Goal: Task Accomplishment & Management: Manage account settings

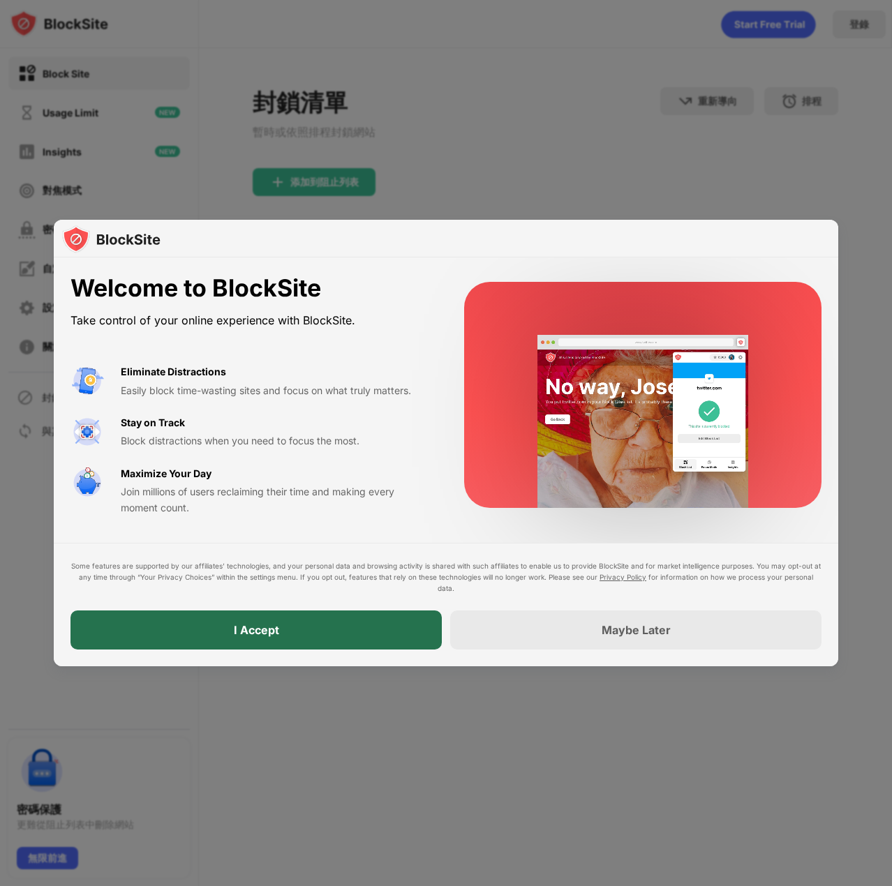
click at [196, 627] on div "I Accept" at bounding box center [255, 629] width 371 height 39
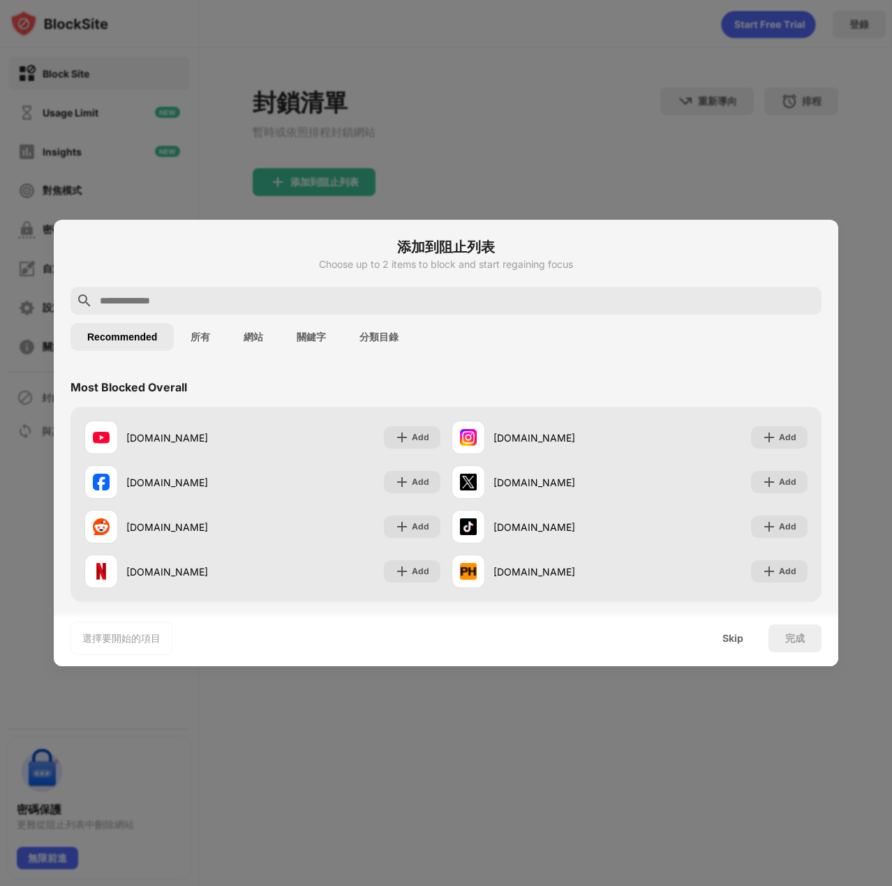
click at [729, 643] on div "Skip" at bounding box center [732, 638] width 21 height 11
click at [691, 696] on div at bounding box center [446, 443] width 892 height 886
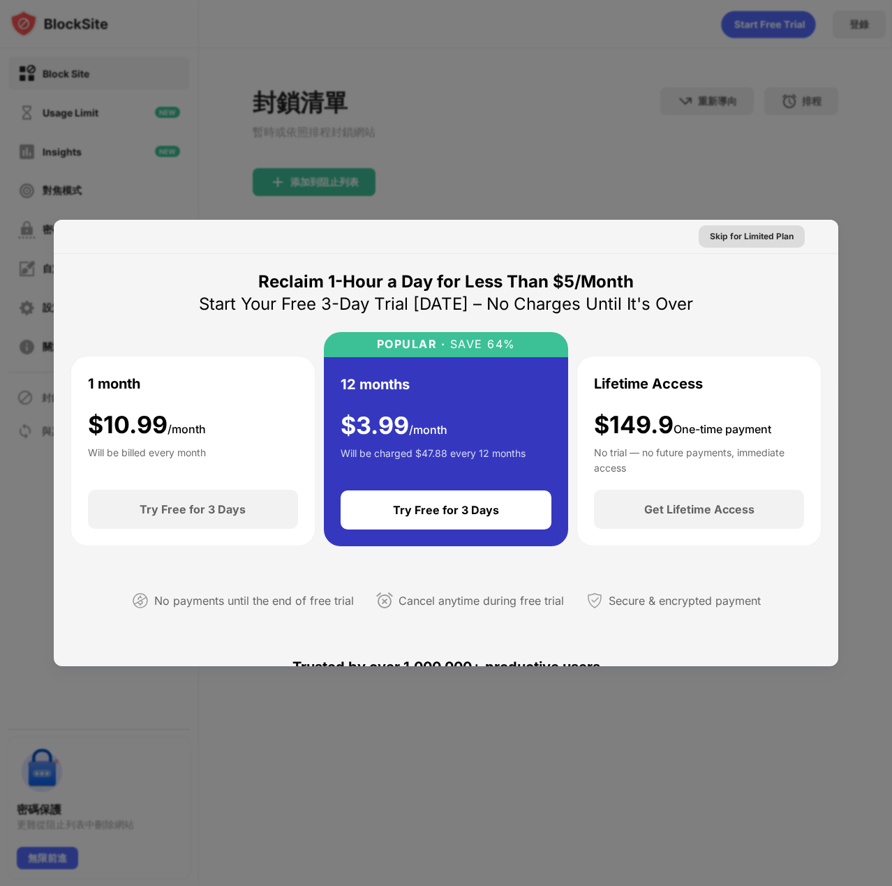
click at [788, 242] on div "Skip for Limited Plan" at bounding box center [751, 236] width 106 height 22
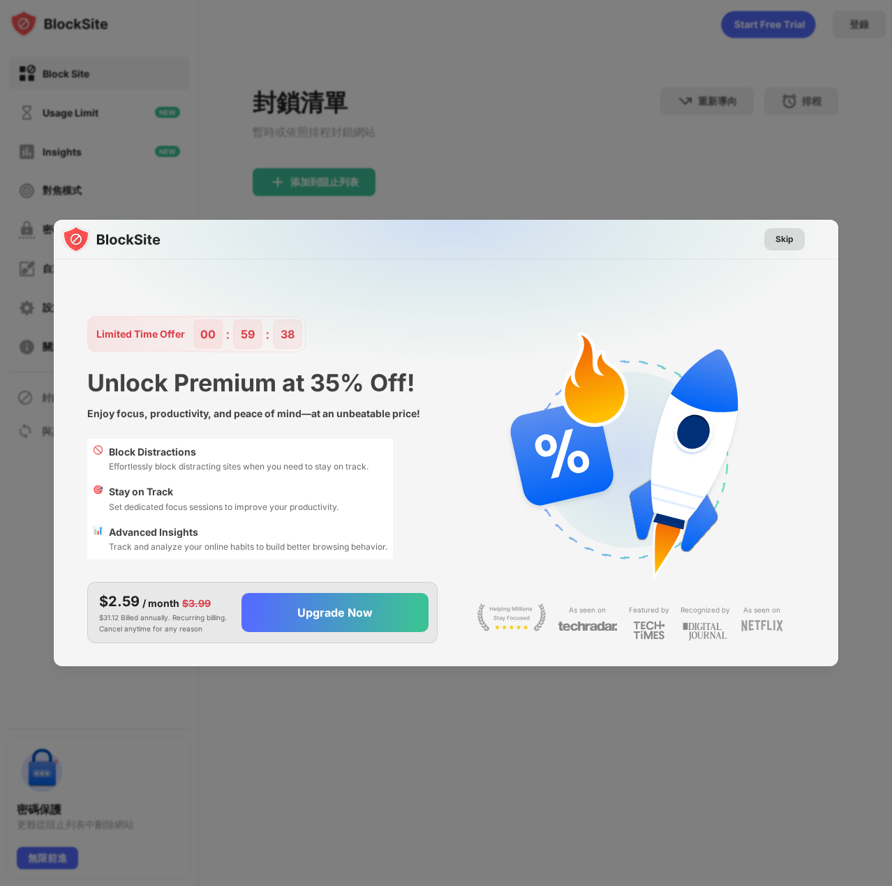
click at [781, 241] on div "Skip" at bounding box center [784, 239] width 18 height 14
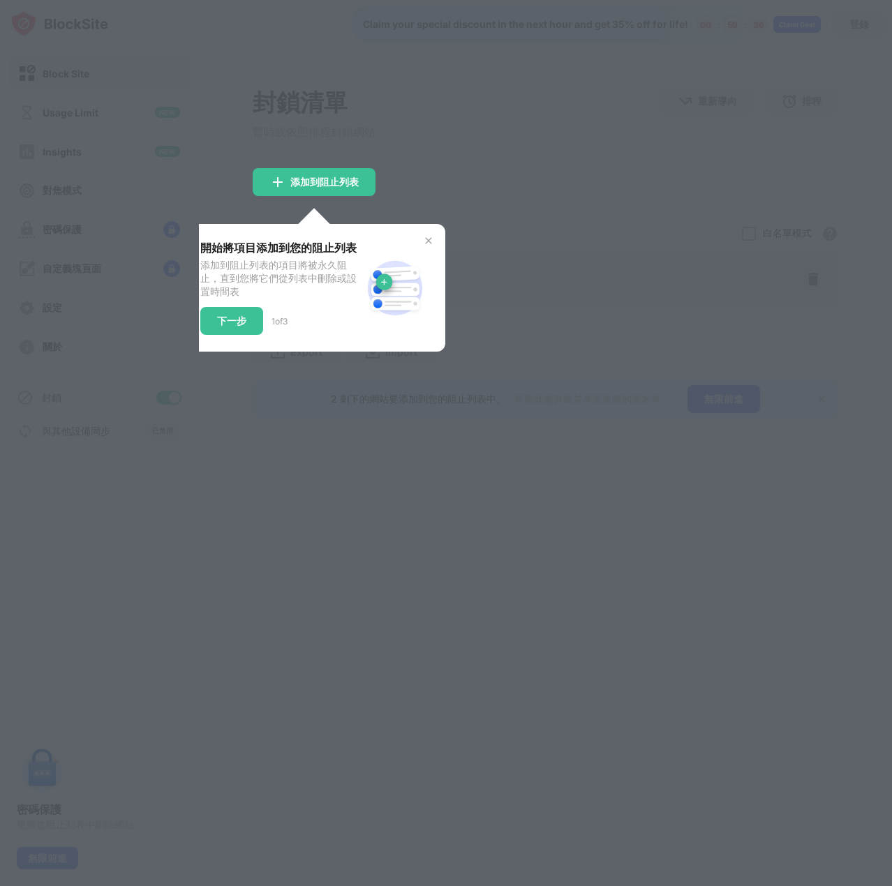
click at [427, 242] on img at bounding box center [428, 240] width 11 height 11
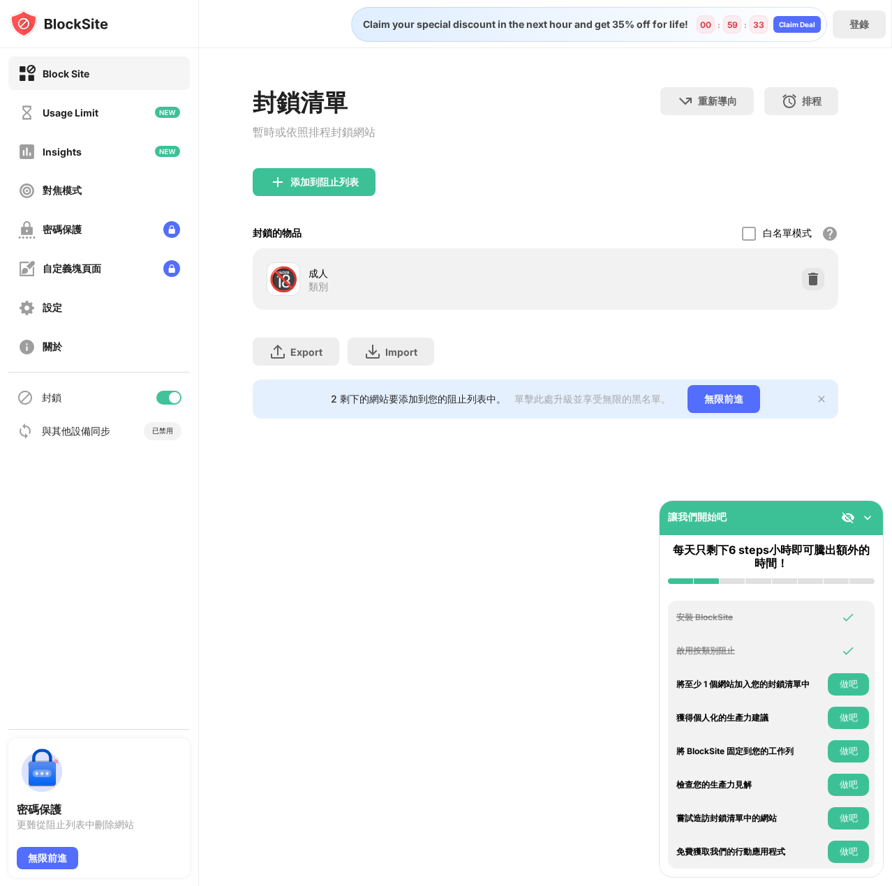
click at [862, 519] on img at bounding box center [867, 518] width 14 height 14
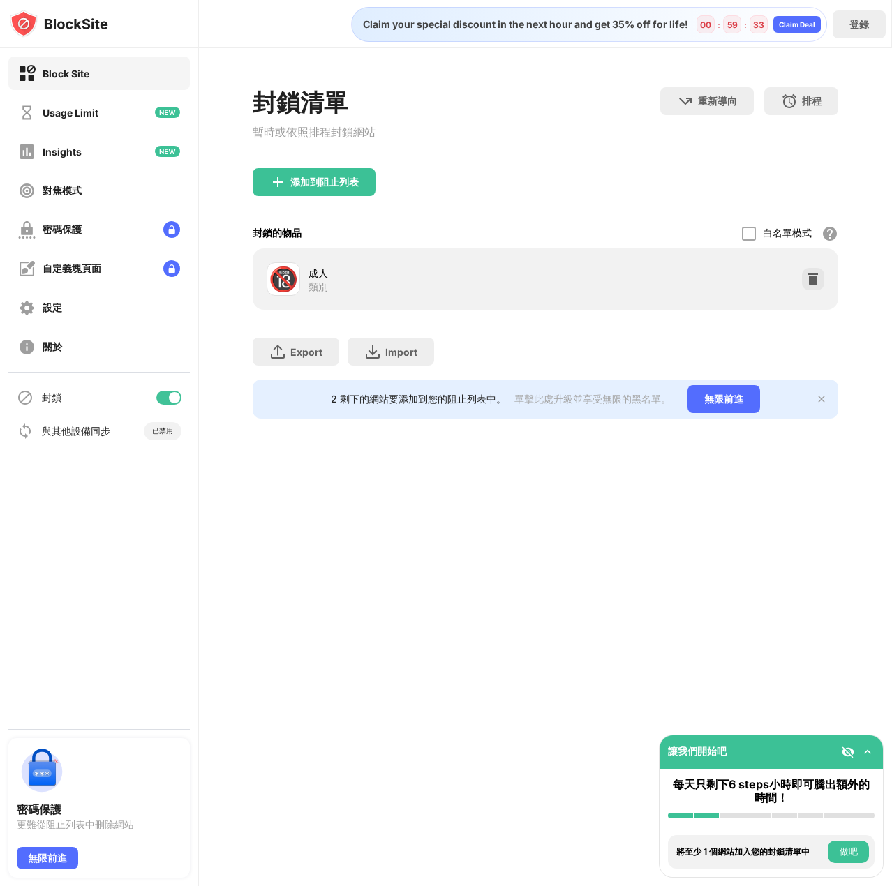
click at [846, 756] on img at bounding box center [848, 752] width 14 height 14
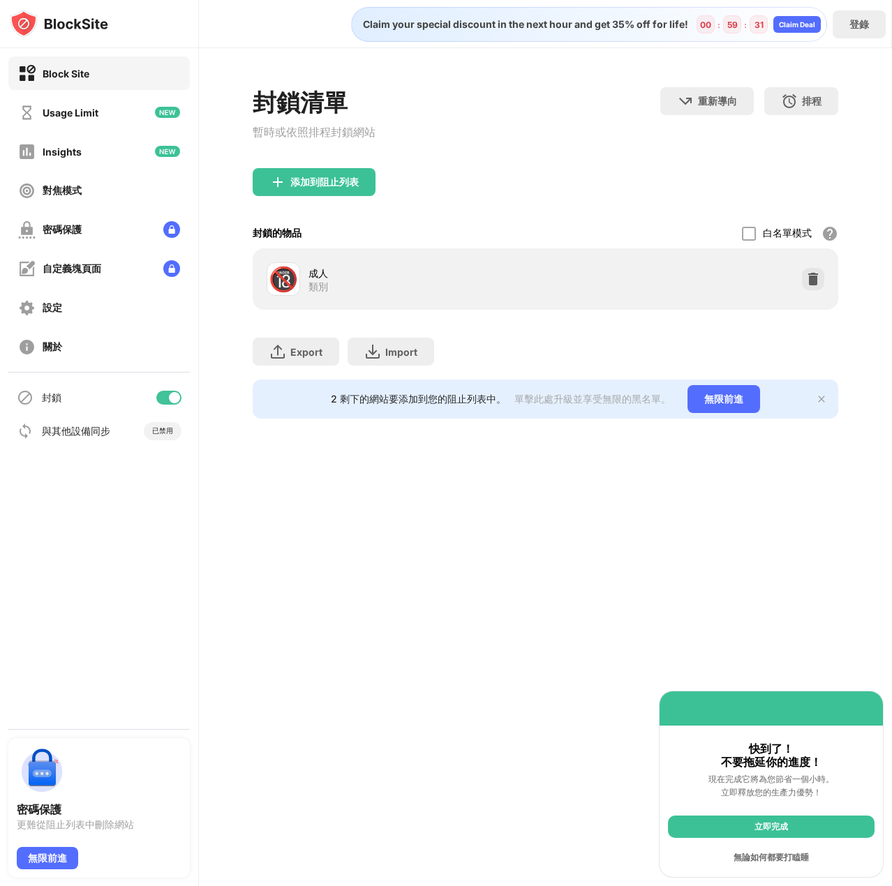
click at [829, 855] on div "無論如何都要打瞌睡" at bounding box center [771, 857] width 207 height 22
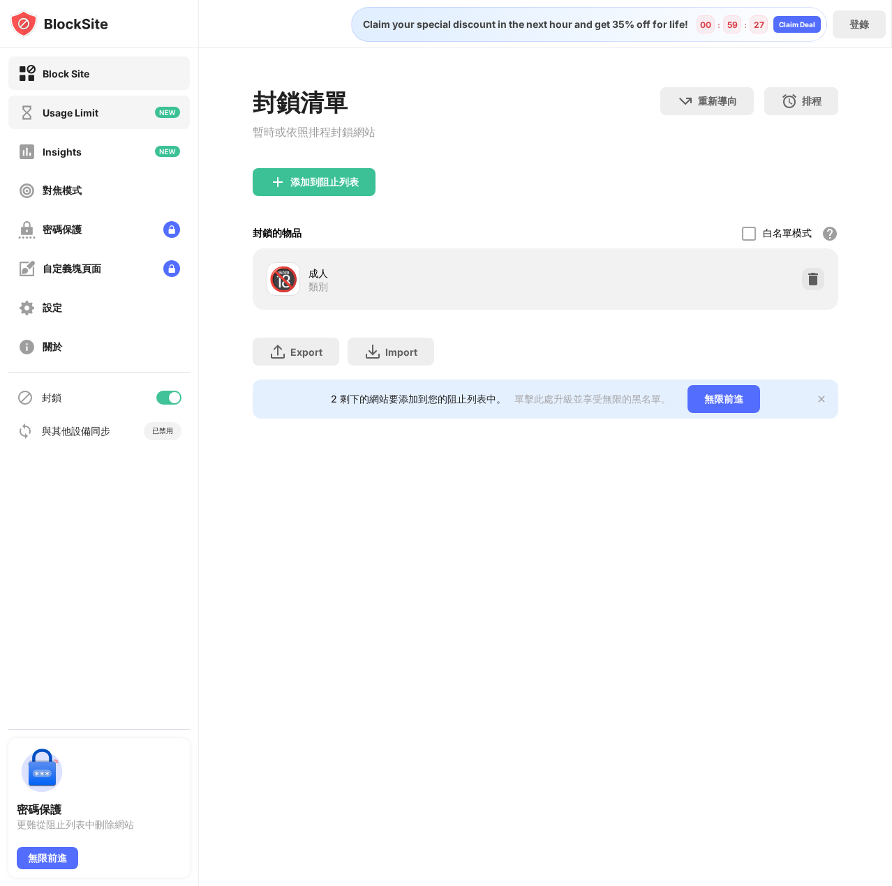
click at [133, 125] on div "Usage Limit" at bounding box center [98, 112] width 181 height 33
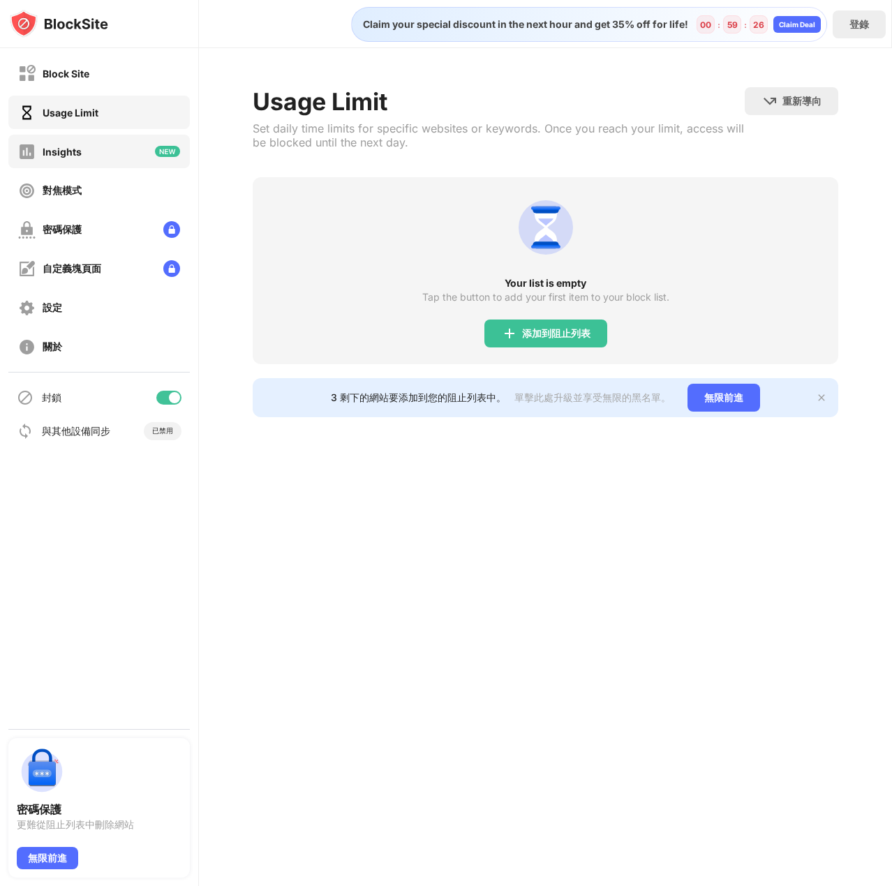
click at [67, 152] on div "Insights" at bounding box center [62, 152] width 39 height 12
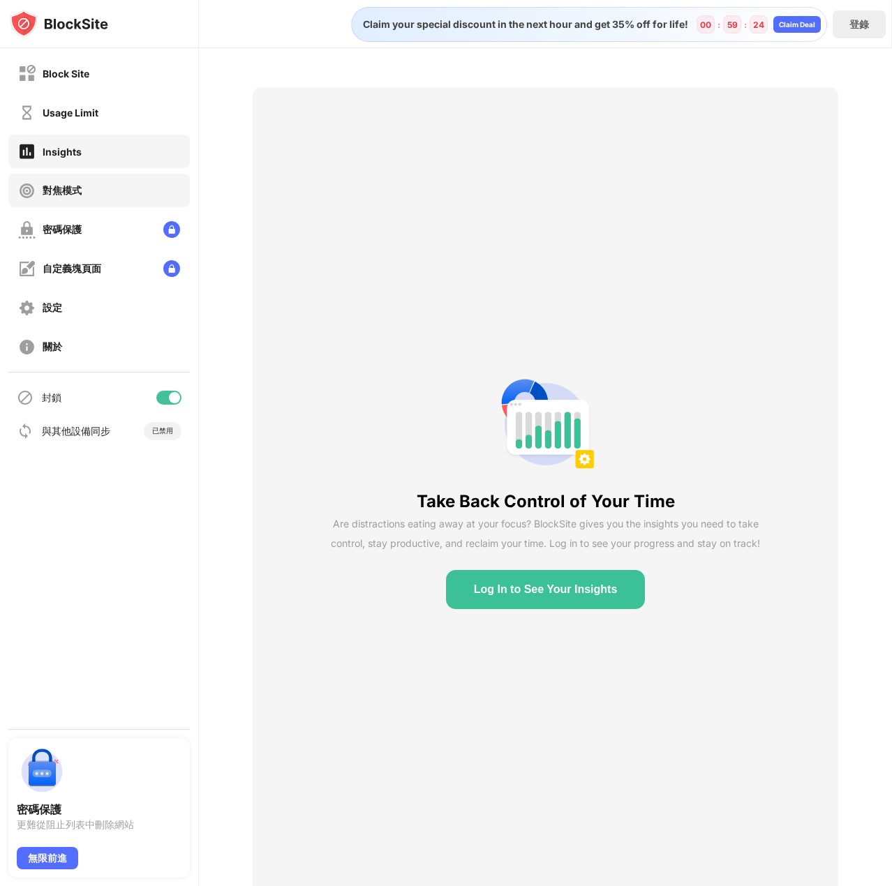
click at [109, 191] on div "對焦模式" at bounding box center [98, 190] width 181 height 33
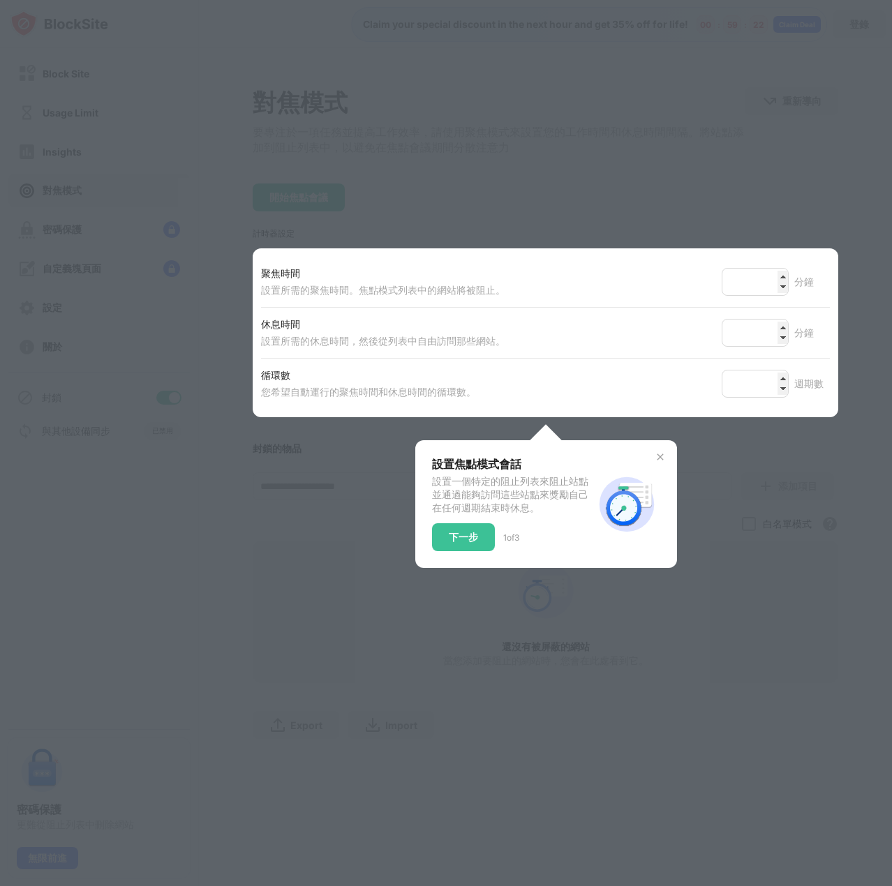
click at [657, 463] on img at bounding box center [659, 456] width 11 height 11
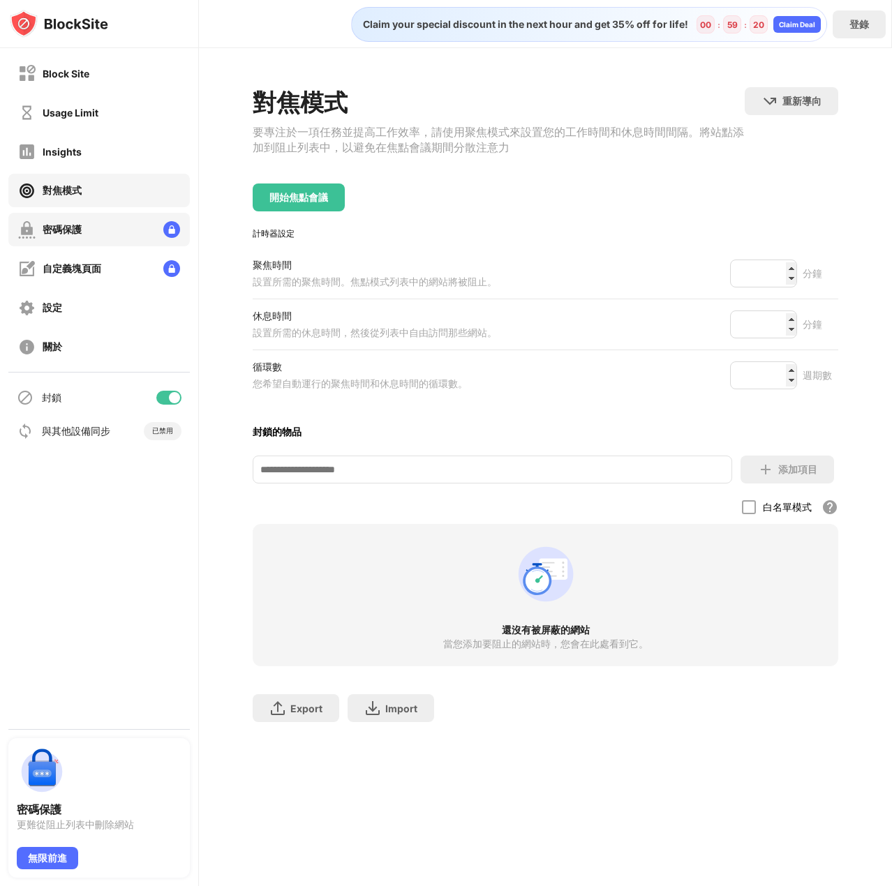
click at [110, 224] on div "密碼保護" at bounding box center [98, 229] width 181 height 33
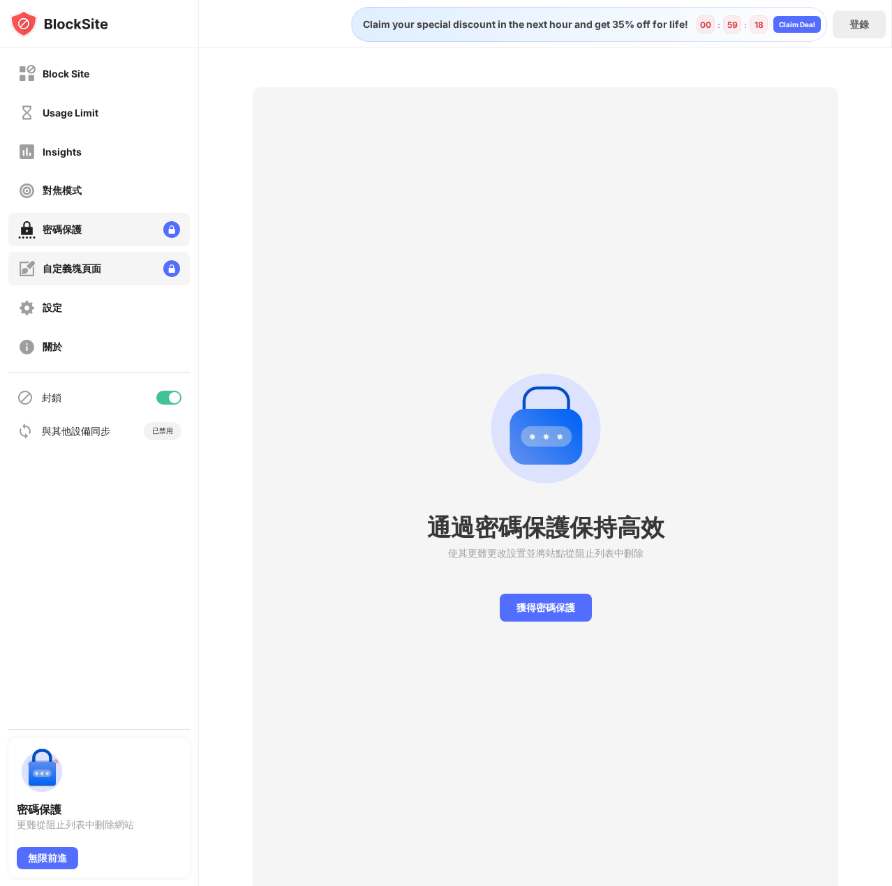
click at [114, 271] on div "自定義塊頁面" at bounding box center [98, 268] width 181 height 33
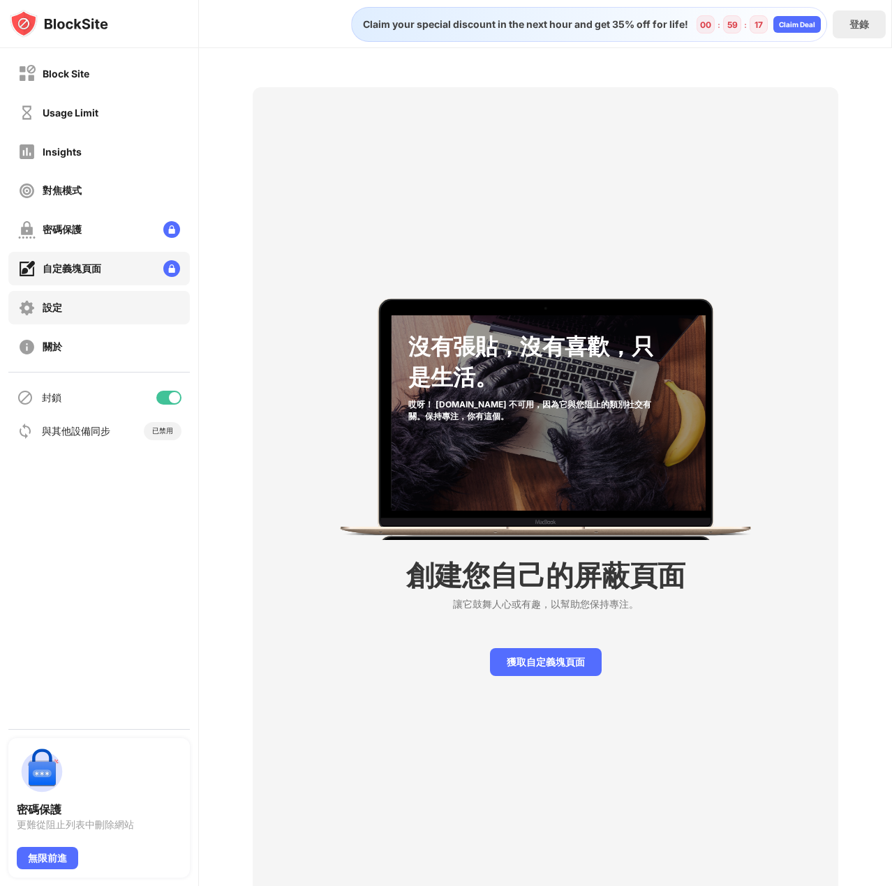
click at [98, 305] on div "設定" at bounding box center [98, 307] width 181 height 33
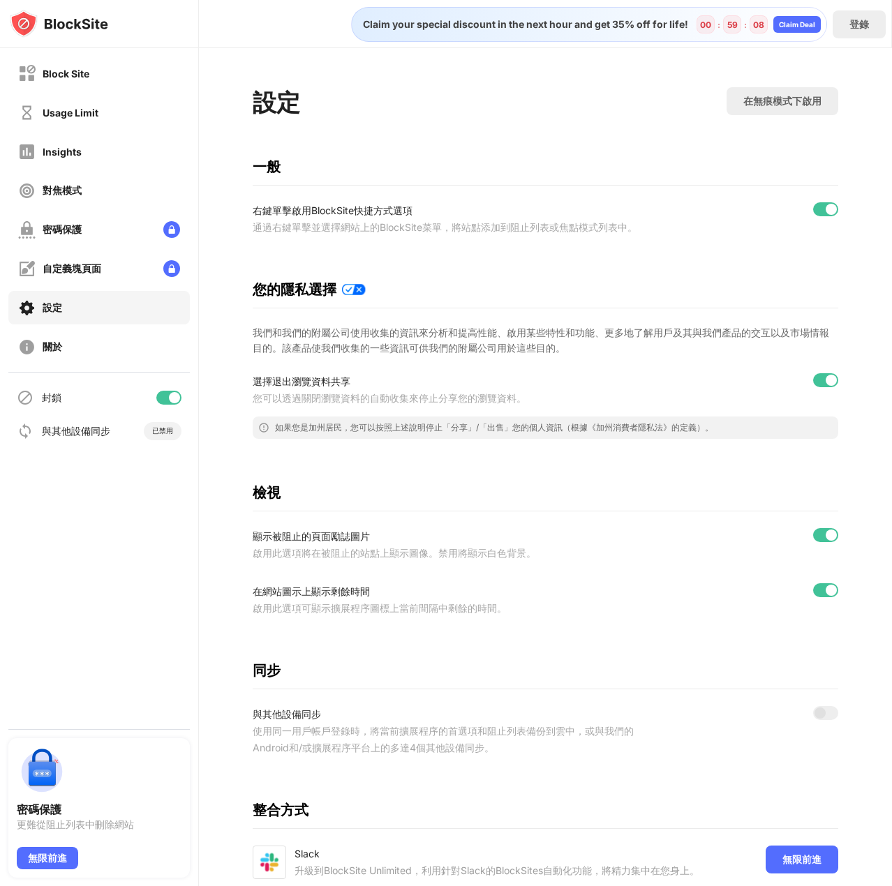
click at [814, 595] on div at bounding box center [825, 590] width 25 height 14
click at [825, 541] on div at bounding box center [830, 535] width 11 height 11
click at [825, 209] on div at bounding box center [830, 209] width 11 height 11
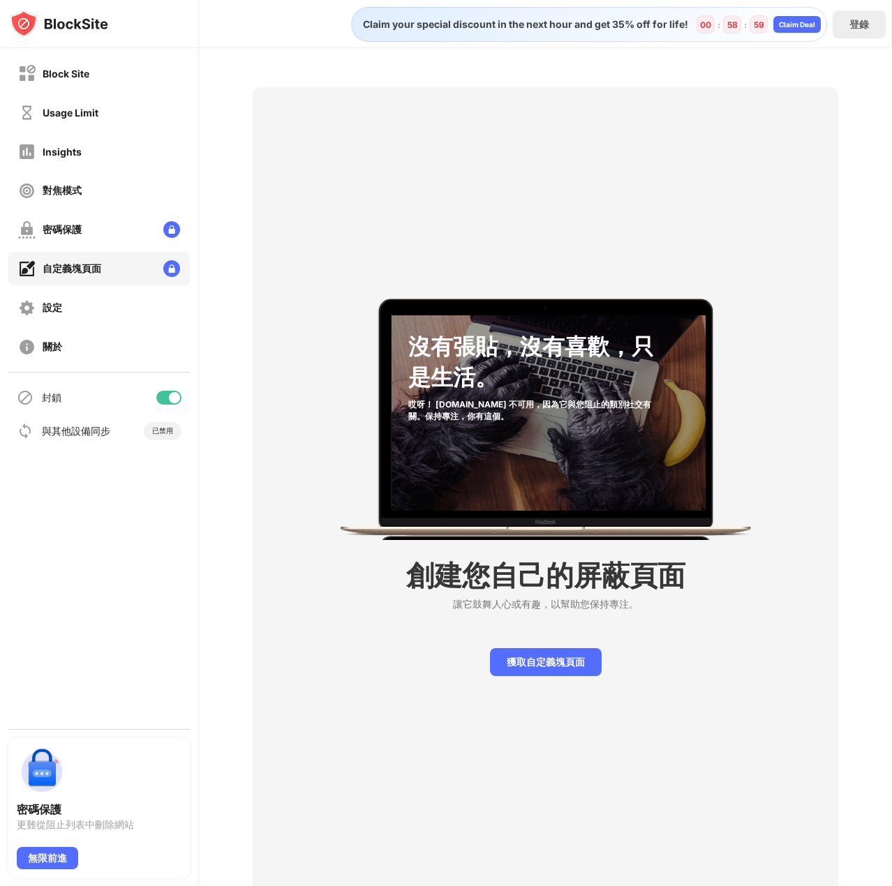
drag, startPoint x: 340, startPoint y: 571, endPoint x: 36, endPoint y: 585, distance: 304.5
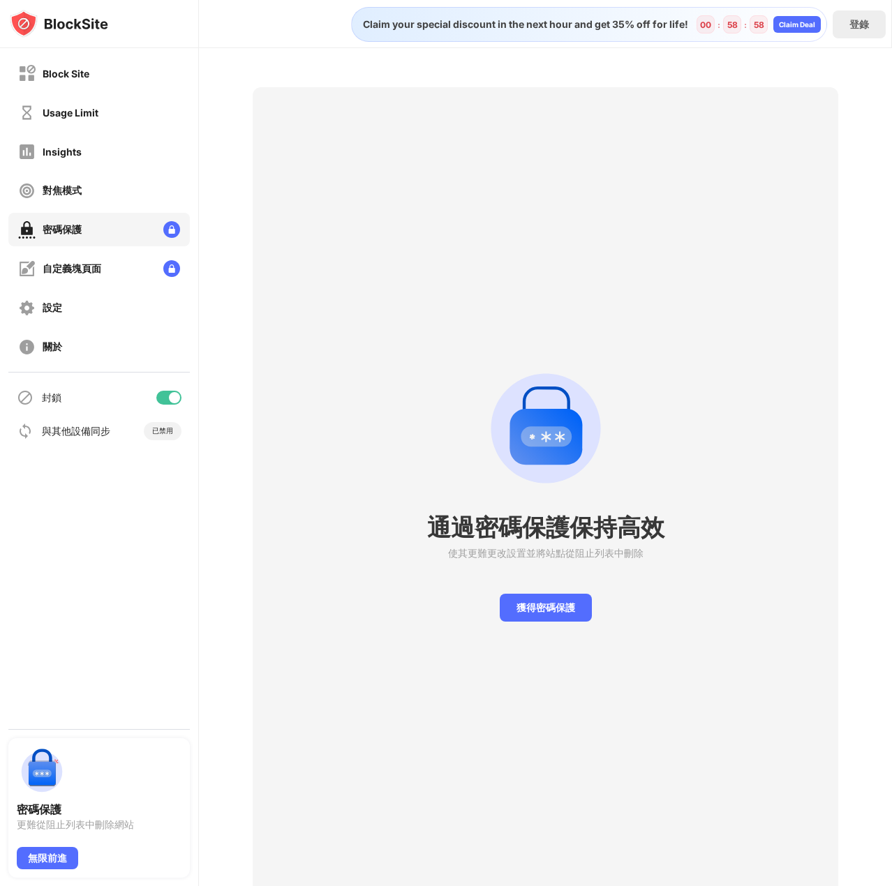
drag, startPoint x: 453, startPoint y: 553, endPoint x: 426, endPoint y: 557, distance: 28.3
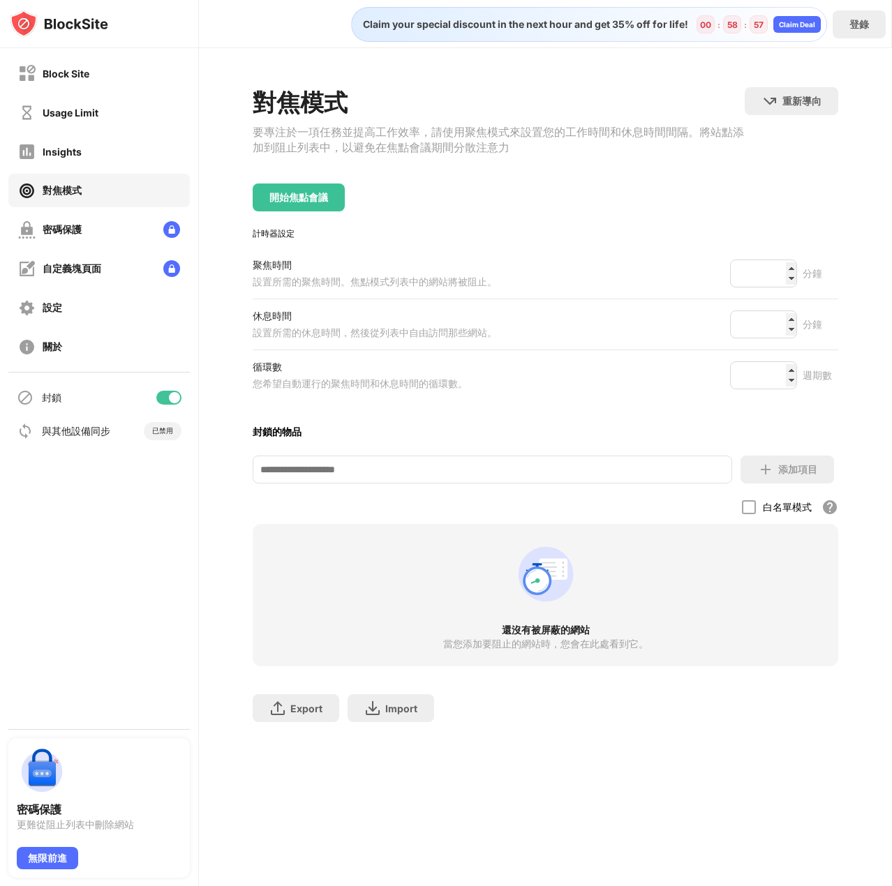
drag, startPoint x: 361, startPoint y: 550, endPoint x: 335, endPoint y: 553, distance: 26.0
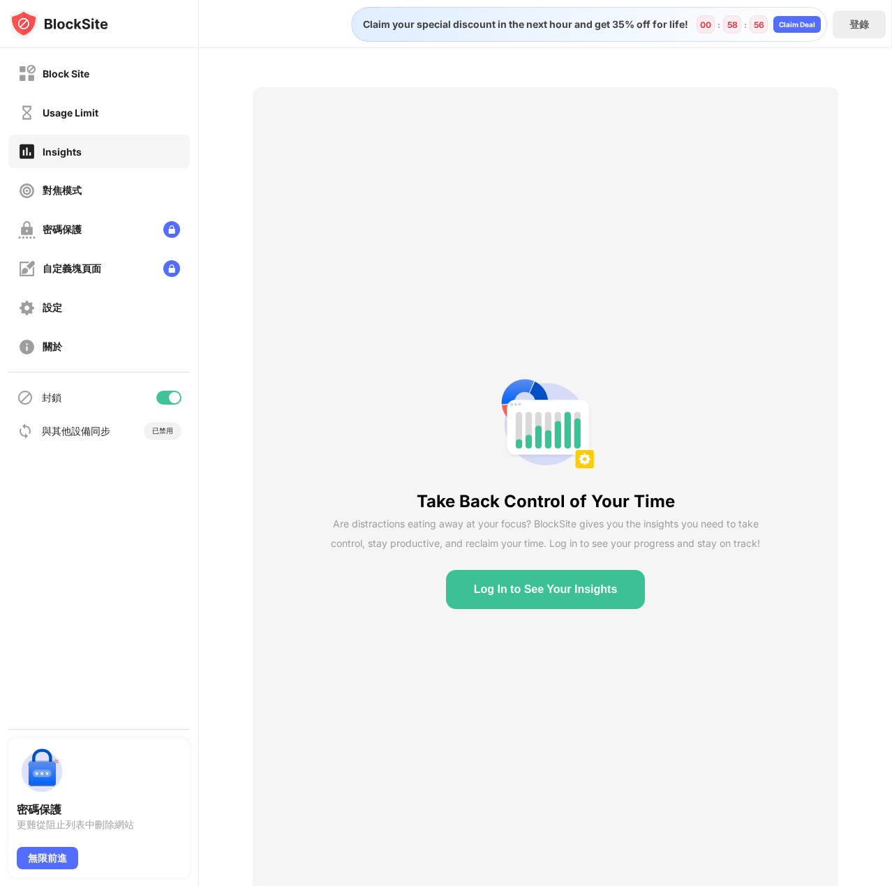
drag, startPoint x: 396, startPoint y: 557, endPoint x: 340, endPoint y: 562, distance: 56.0
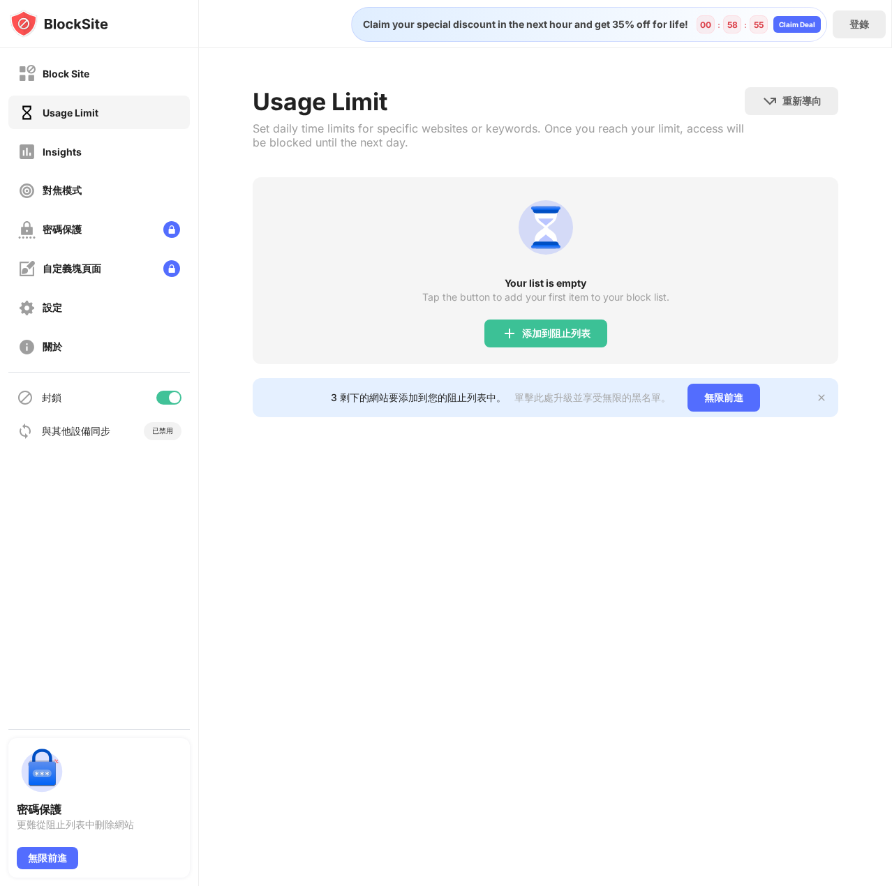
drag, startPoint x: 27, startPoint y: 482, endPoint x: 0, endPoint y: 490, distance: 27.8
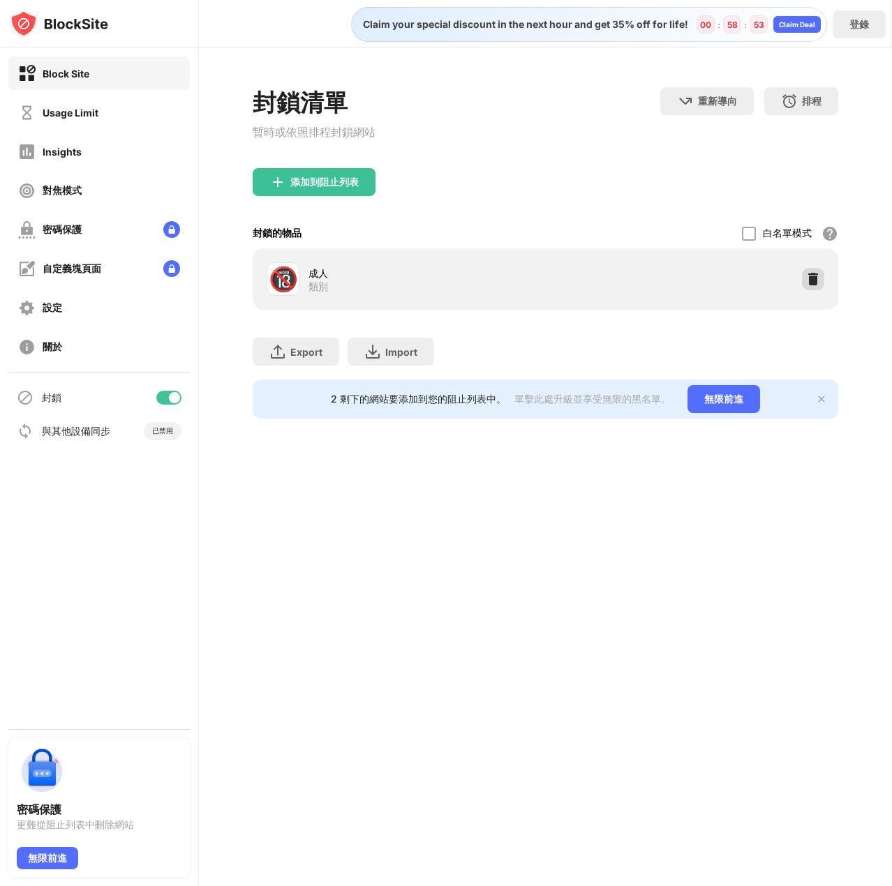
click at [815, 280] on img at bounding box center [813, 279] width 14 height 14
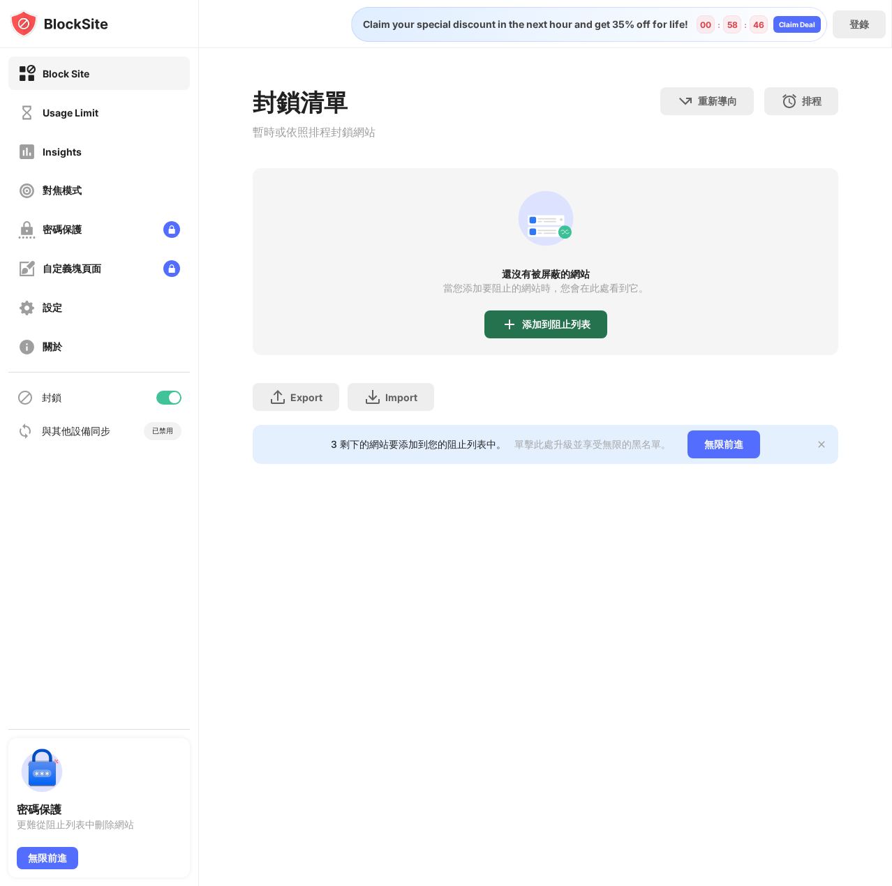
click at [530, 334] on div "添加到阻止列表" at bounding box center [545, 324] width 123 height 28
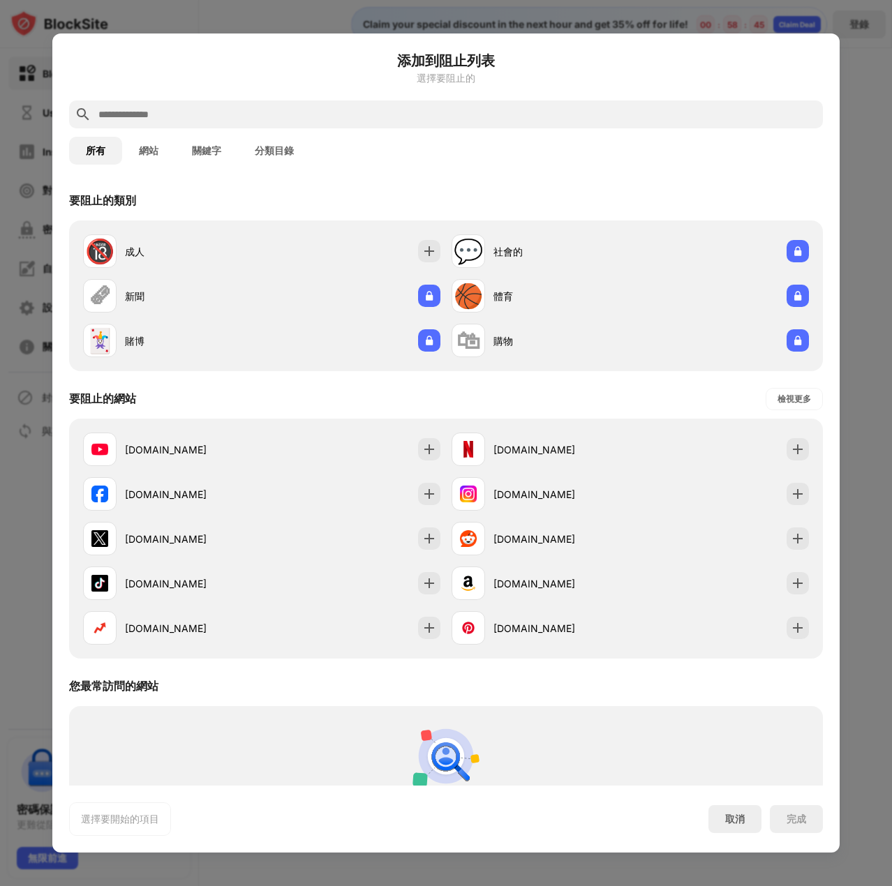
click at [215, 161] on button "關鍵字" at bounding box center [206, 151] width 63 height 28
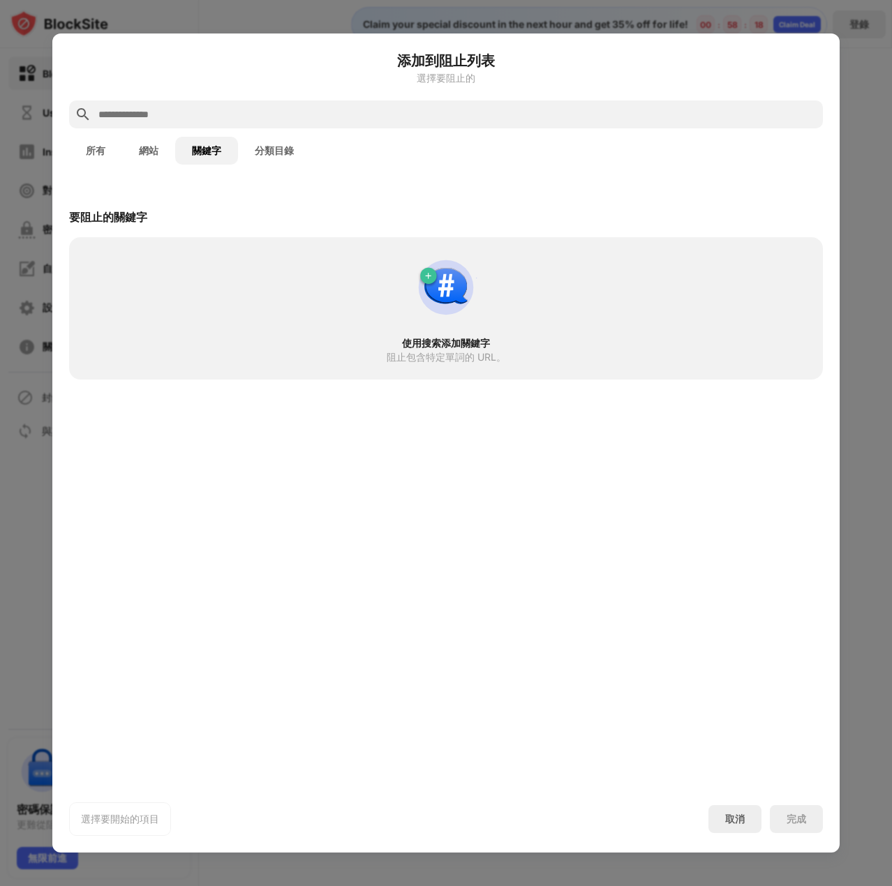
click at [107, 114] on input "text" at bounding box center [457, 114] width 720 height 17
paste input "********"
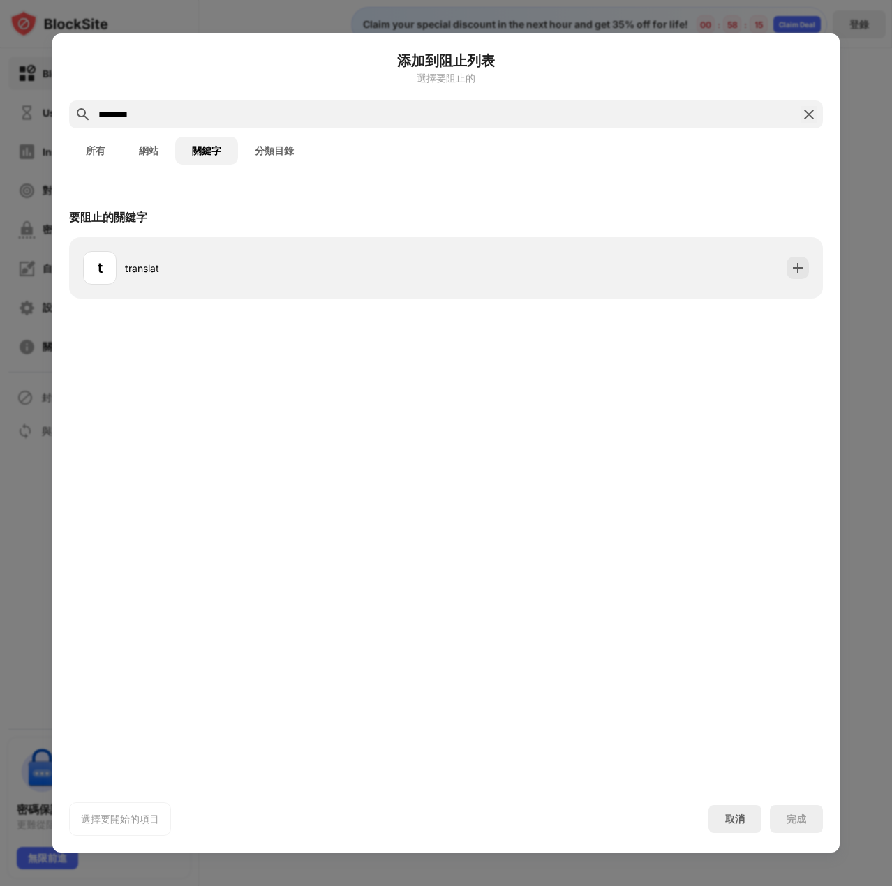
type input "********"
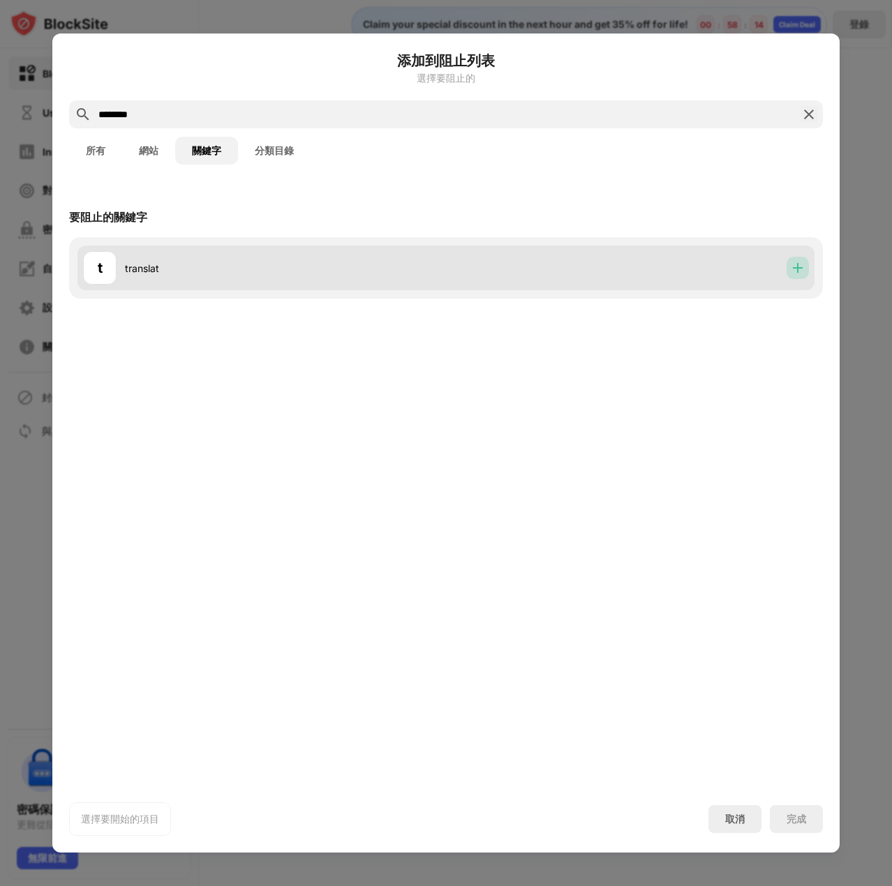
click at [800, 265] on img at bounding box center [797, 268] width 14 height 14
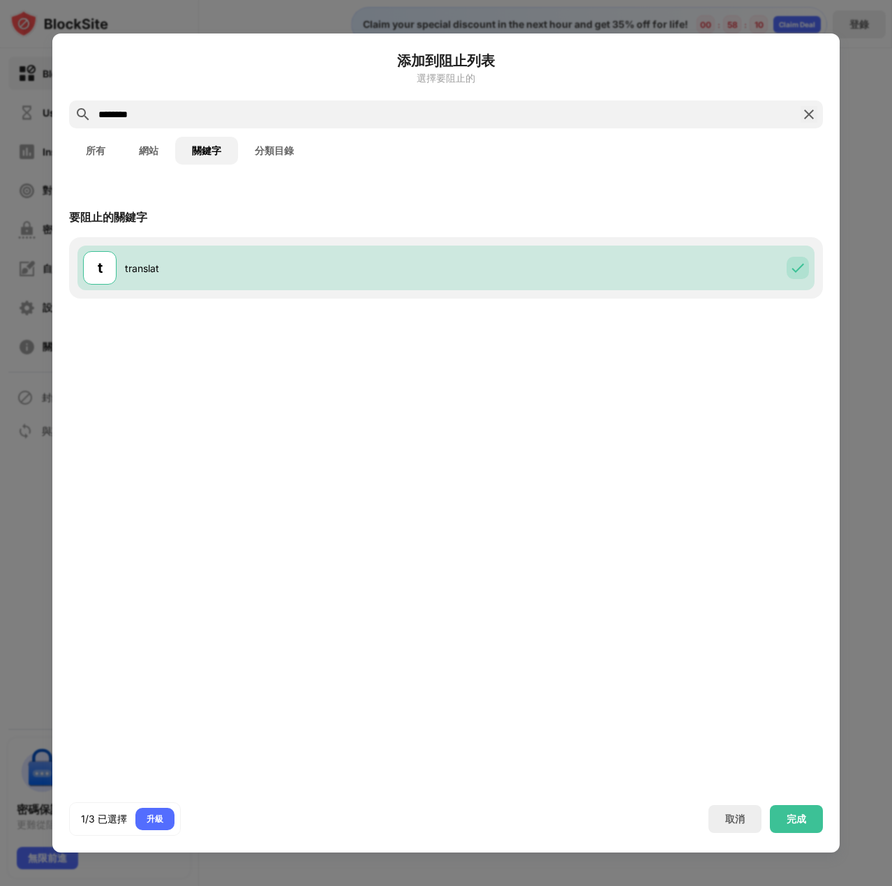
click at [812, 110] on img at bounding box center [808, 114] width 17 height 17
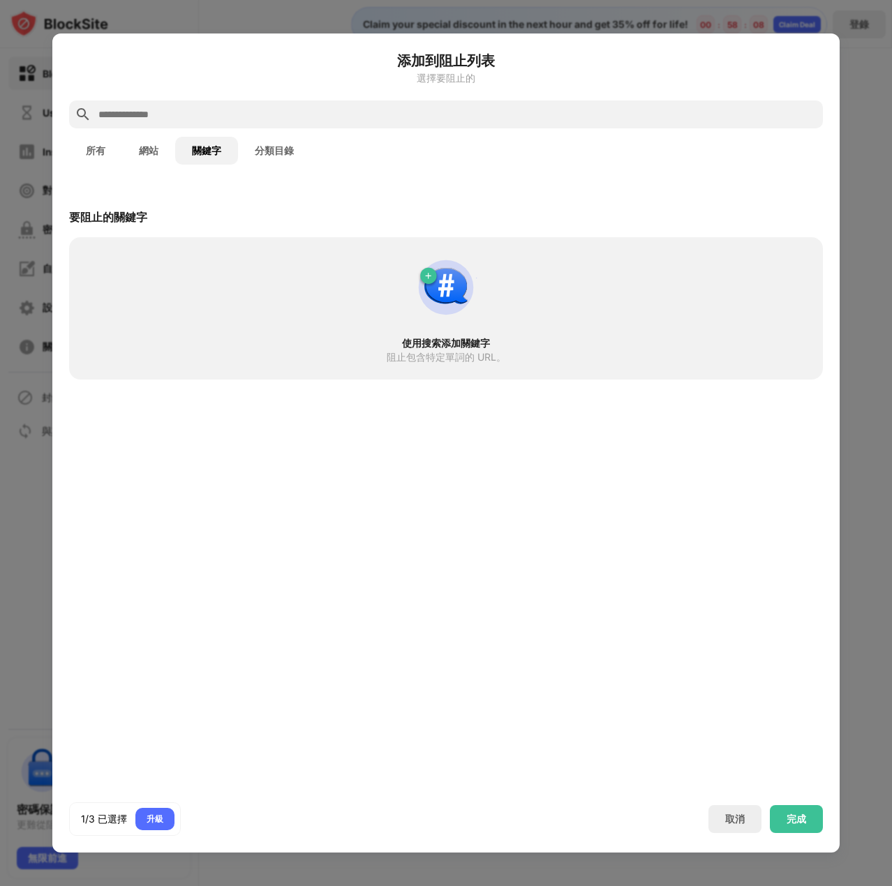
click at [329, 617] on div "要阻止的關鍵字 使用搜索添加關鍵字 阻止包含特定單詞的 URL。" at bounding box center [445, 483] width 787 height 604
click at [791, 816] on div "完成" at bounding box center [796, 819] width 20 height 11
